Goal: Transaction & Acquisition: Purchase product/service

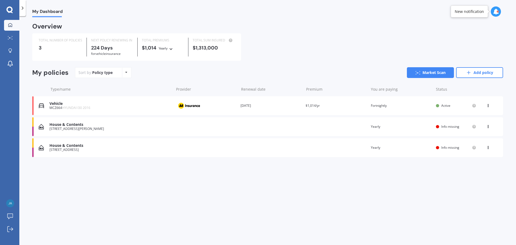
click at [489, 149] on div "View option View policy Delete" at bounding box center [488, 147] width 5 height 5
click at [477, 169] on div "Delete" at bounding box center [475, 168] width 53 height 11
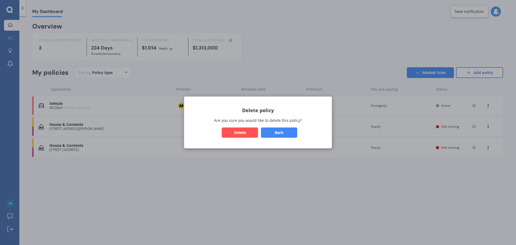
click at [244, 133] on button "Delete" at bounding box center [240, 132] width 36 height 10
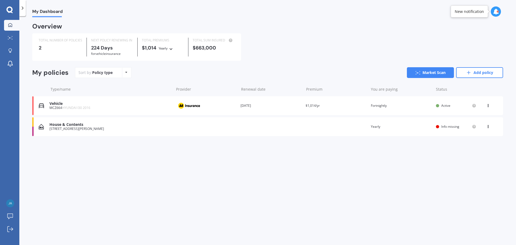
click at [244, 133] on div "House & Contents [STREET_ADDRESS][PERSON_NAME] Renewal date Premium You are pay…" at bounding box center [267, 126] width 471 height 19
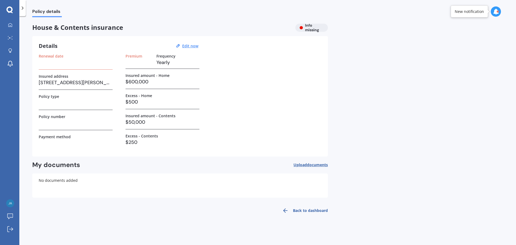
click at [79, 104] on h3 at bounding box center [76, 103] width 74 height 8
click at [86, 67] on div "Renewal date" at bounding box center [76, 62] width 74 height 16
click at [160, 58] on h3 "Yearly" at bounding box center [177, 62] width 43 height 8
click at [161, 62] on h3 "Yearly" at bounding box center [177, 62] width 43 height 8
click at [189, 46] on u "Edit now" at bounding box center [190, 45] width 16 height 5
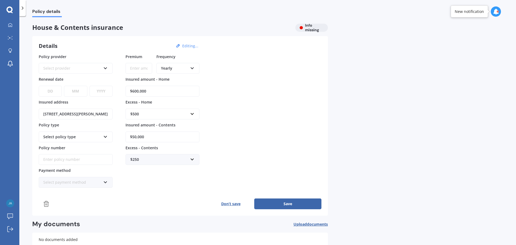
click at [183, 70] on div "Yearly" at bounding box center [174, 68] width 27 height 6
click at [183, 115] on div "Fortnightly" at bounding box center [178, 117] width 42 height 10
click at [92, 135] on div "Select policy type" at bounding box center [72, 137] width 58 height 6
click at [92, 140] on div "Select policy type" at bounding box center [76, 136] width 74 height 11
click at [108, 136] on div "Select policy type" at bounding box center [76, 136] width 74 height 11
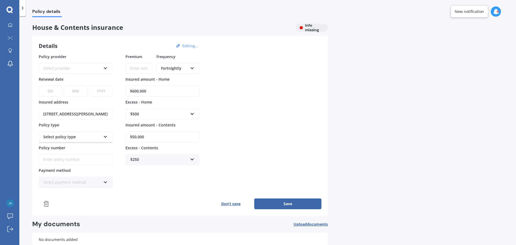
click at [307, 205] on button "Save" at bounding box center [287, 203] width 67 height 11
click at [96, 65] on div "Select provider" at bounding box center [73, 68] width 56 height 6
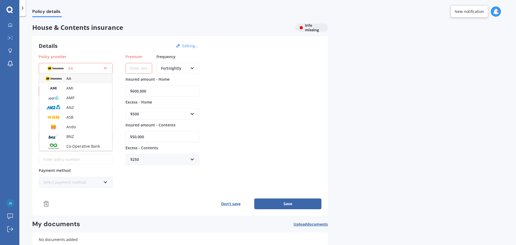
click at [309, 71] on div "Policy provider AA AA AMI AMP ANZ ASB Ando BNZ Co-Operative Bank FMG Initio Kiw…" at bounding box center [180, 121] width 283 height 134
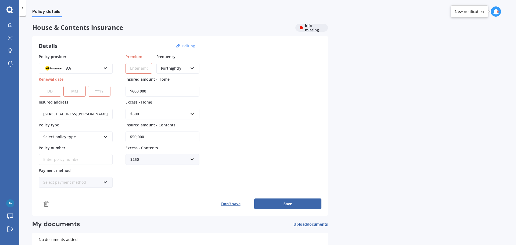
click at [23, 11] on div at bounding box center [22, 8] width 6 height 16
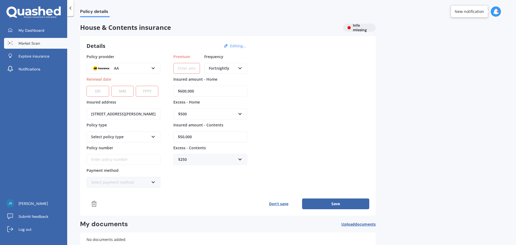
click at [42, 45] on link "Market Scan" at bounding box center [35, 43] width 63 height 11
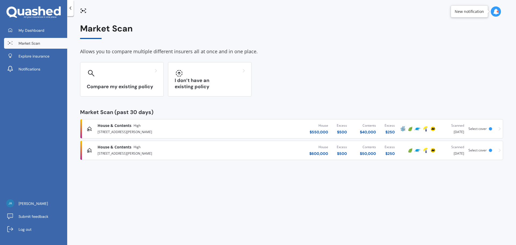
click at [167, 151] on div "[STREET_ADDRESS][PERSON_NAME]" at bounding box center [169, 153] width 145 height 6
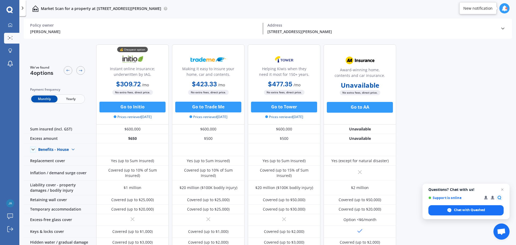
click at [458, 28] on div "[STREET_ADDRESS][PERSON_NAME] Address" at bounding box center [381, 29] width 237 height 12
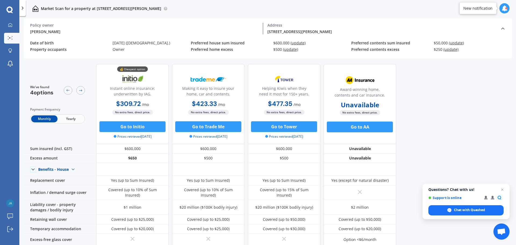
click at [293, 42] on span "(update)" at bounding box center [297, 42] width 15 height 5
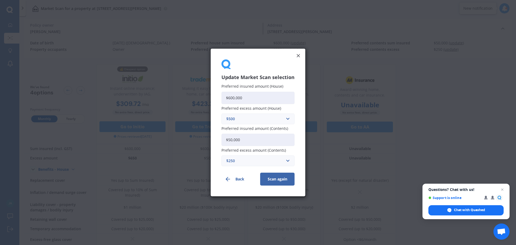
click at [274, 99] on input "$600,000" at bounding box center [257, 97] width 73 height 12
type input "$500,000"
click at [274, 177] on button "Scan again" at bounding box center [277, 178] width 34 height 13
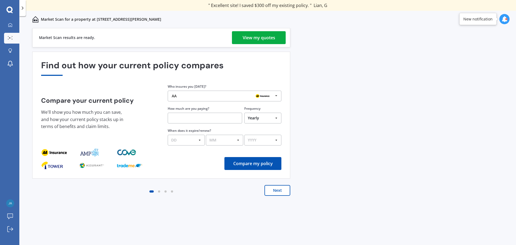
click at [269, 32] on div "View my quotes" at bounding box center [259, 37] width 32 height 13
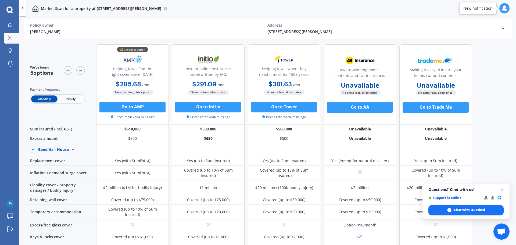
click at [453, 27] on div "Address" at bounding box center [381, 25] width 228 height 5
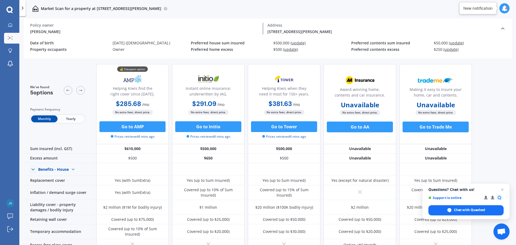
click at [298, 41] on span "(update)" at bounding box center [297, 42] width 15 height 5
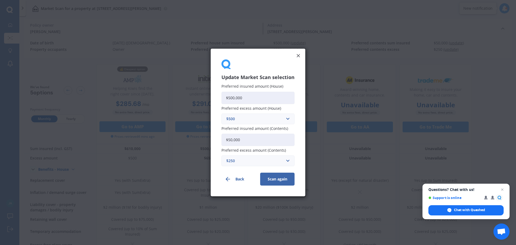
click at [298, 57] on icon at bounding box center [297, 55] width 5 height 5
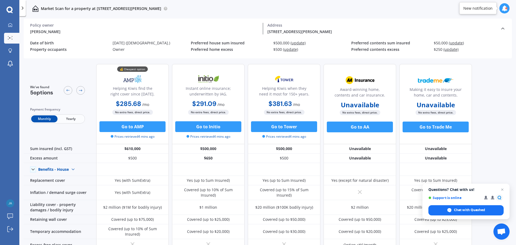
click at [457, 43] on span "(update)" at bounding box center [456, 42] width 15 height 5
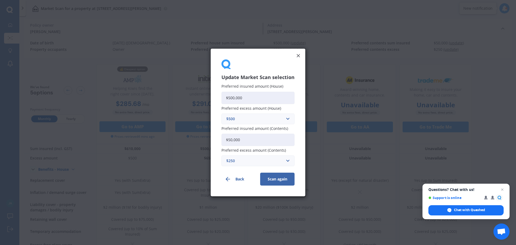
click at [244, 137] on input "$50,000" at bounding box center [257, 139] width 73 height 12
type input "$40,000"
click at [282, 179] on button "Scan again" at bounding box center [277, 178] width 34 height 13
